Goal: Transaction & Acquisition: Purchase product/service

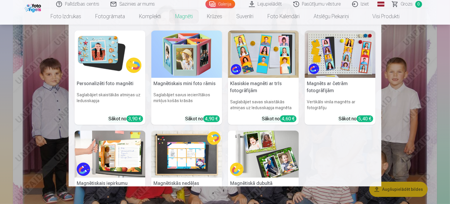
click at [113, 84] on h5 "Personalizēti foto magnēti" at bounding box center [110, 84] width 71 height 12
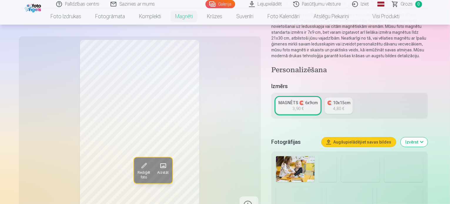
scroll to position [88, 0]
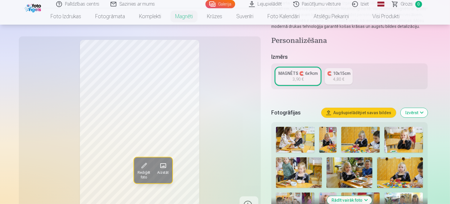
click at [416, 131] on img at bounding box center [404, 140] width 39 height 26
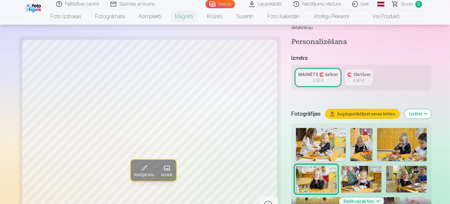
scroll to position [118, 0]
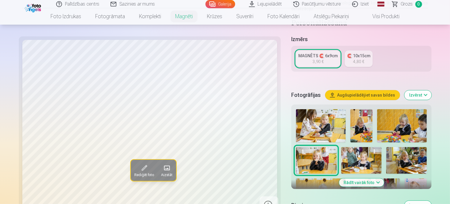
click at [346, 179] on img at bounding box center [321, 195] width 50 height 33
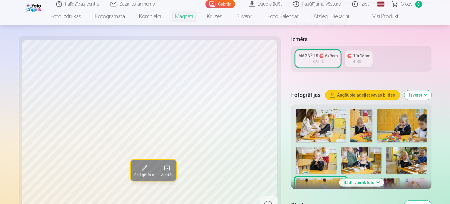
click at [387, 147] on img at bounding box center [407, 160] width 41 height 27
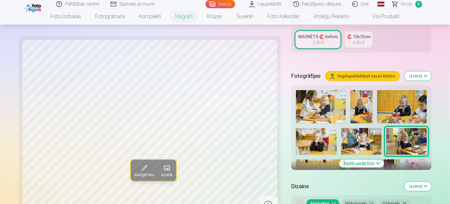
scroll to position [147, 0]
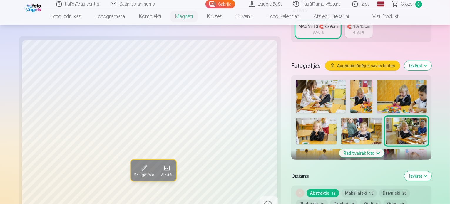
click at [360, 149] on button "Rādīt vairāk foto" at bounding box center [361, 153] width 45 height 8
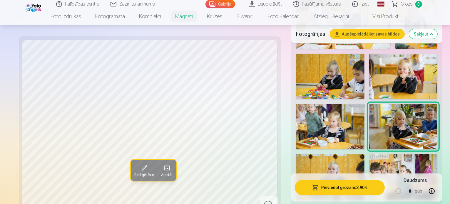
scroll to position [294, 0]
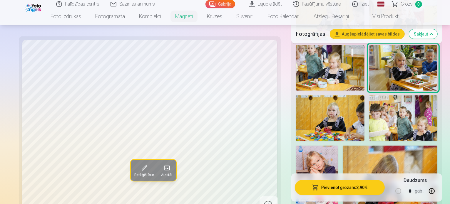
click at [338, 146] on img at bounding box center [317, 177] width 42 height 63
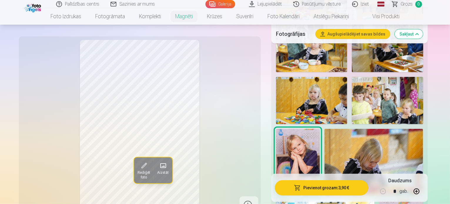
scroll to position [324, 0]
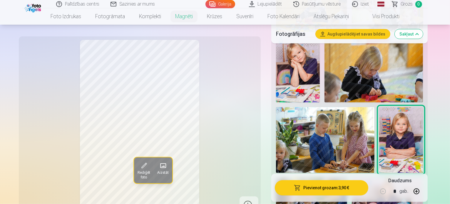
scroll to position [441, 0]
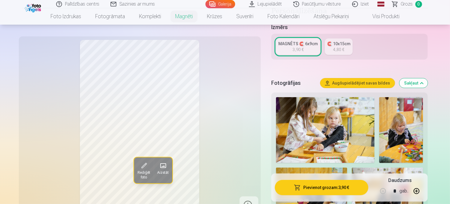
scroll to position [118, 0]
click at [346, 41] on div "🧲 10x15cm" at bounding box center [338, 44] width 23 height 6
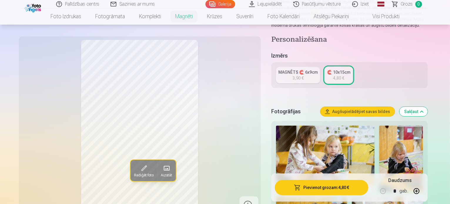
scroll to position [88, 0]
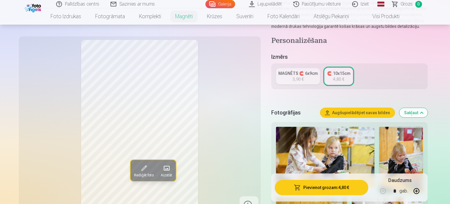
click at [298, 71] on div "MAGNĒTS 🧲 6x9cm" at bounding box center [298, 74] width 39 height 6
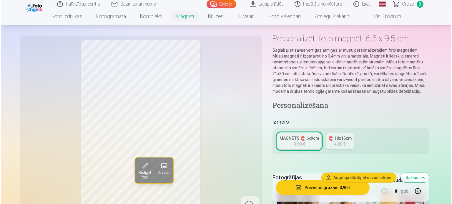
scroll to position [59, 0]
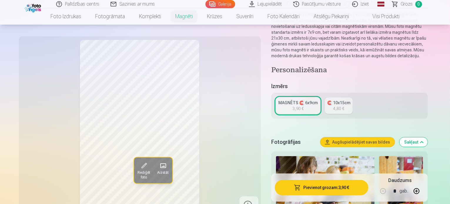
click at [335, 188] on button "Pievienot grozam : 3,90 €" at bounding box center [322, 187] width 94 height 15
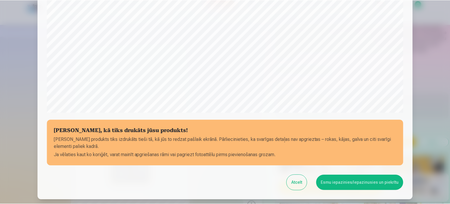
scroll to position [206, 0]
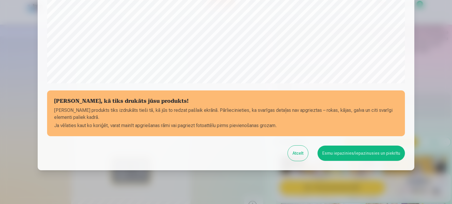
click at [336, 154] on button "Esmu iepazinies/iepazinusies un piekrītu" at bounding box center [360, 153] width 87 height 15
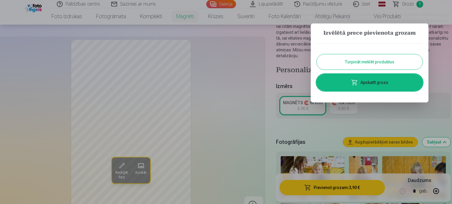
click at [361, 61] on button "Turpināt meklēt produktus" at bounding box center [370, 61] width 106 height 15
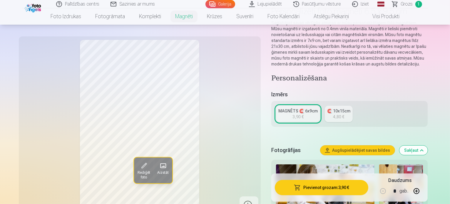
scroll to position [29, 0]
